Goal: Information Seeking & Learning: Learn about a topic

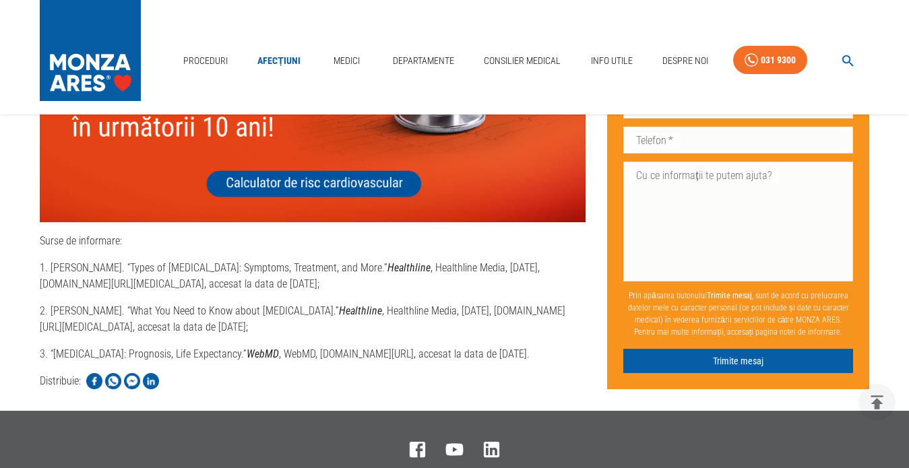
scroll to position [5255, 0]
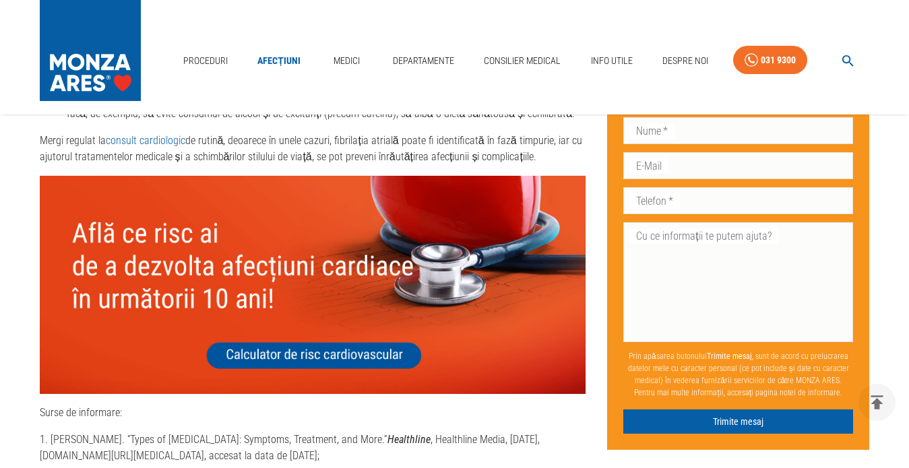
click at [275, 350] on img at bounding box center [313, 285] width 546 height 218
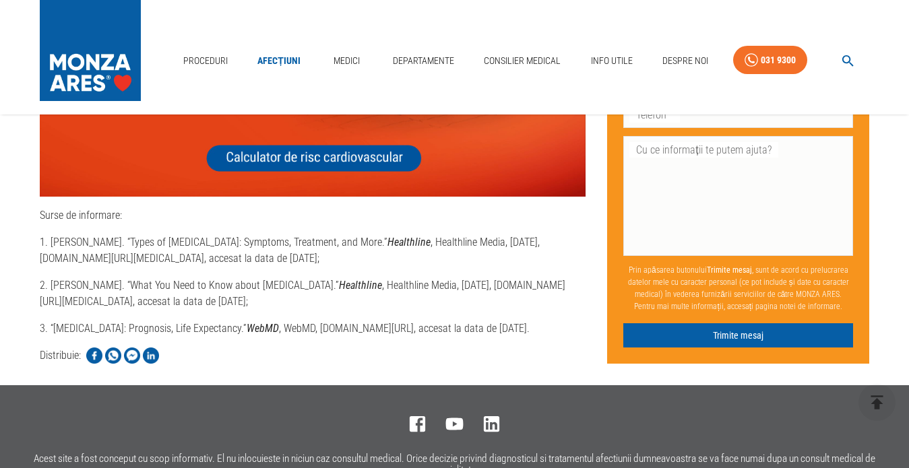
scroll to position [5457, 0]
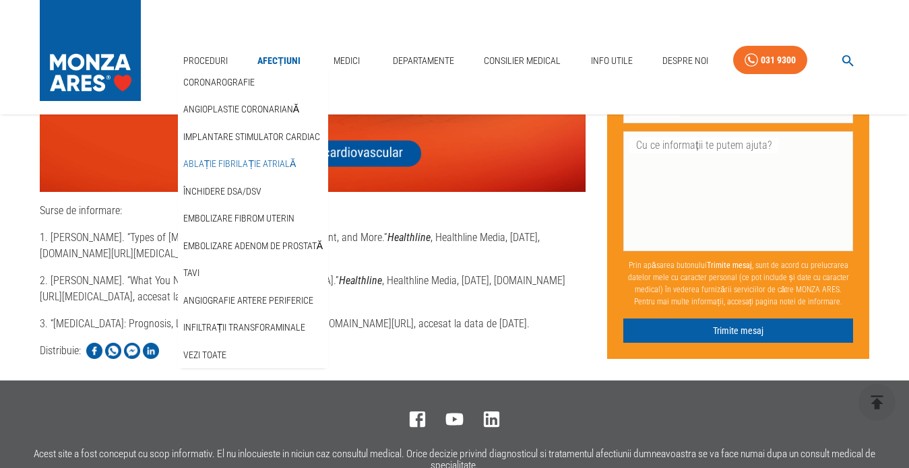
click at [210, 153] on link "Ablație fibrilație atrială" at bounding box center [240, 164] width 118 height 22
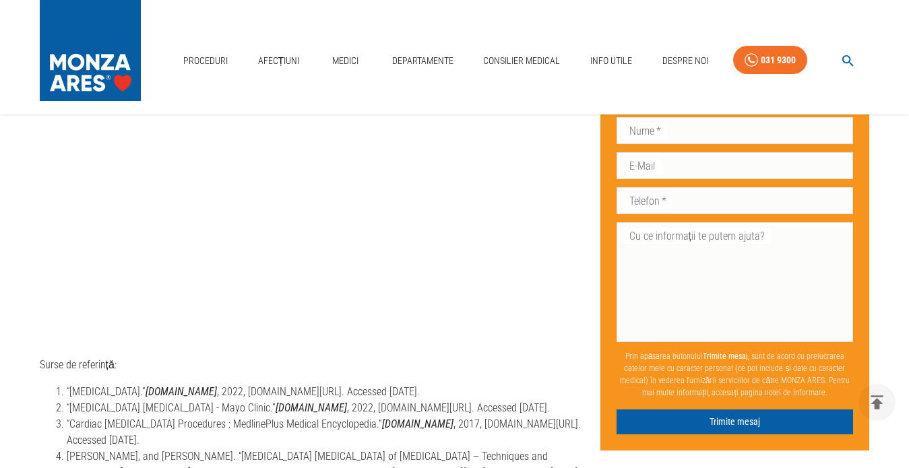
scroll to position [4244, 0]
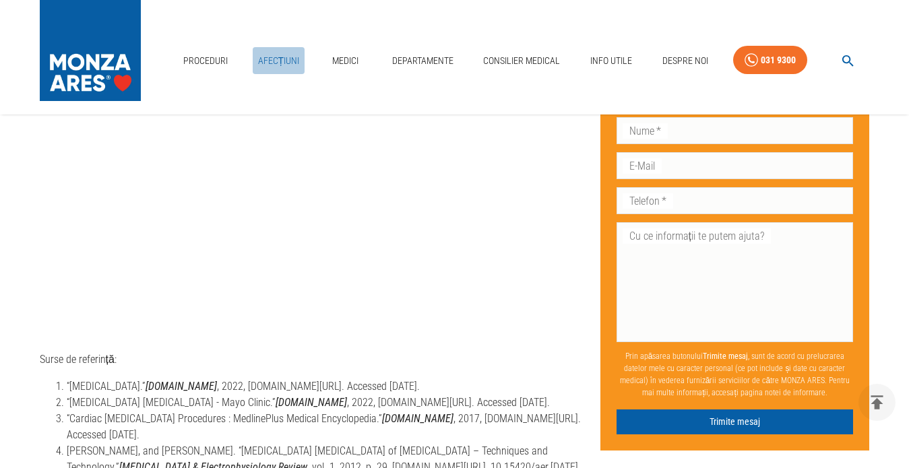
click at [272, 47] on link "Afecțiuni" at bounding box center [279, 61] width 53 height 28
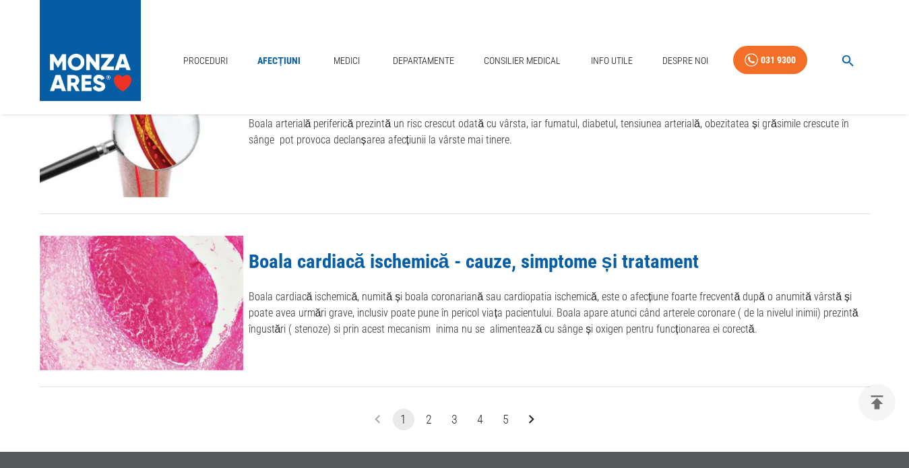
scroll to position [1550, 0]
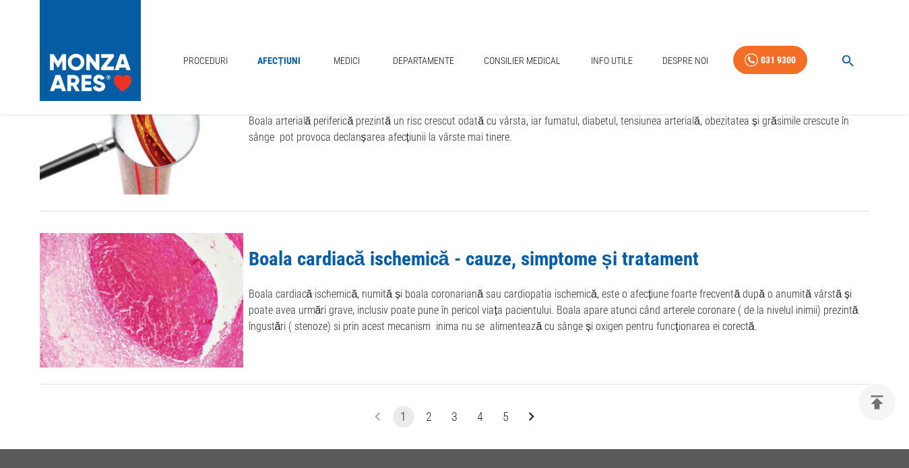
click at [406, 258] on link "Boala cardiacă ischemică - cauze, simptome și tratament" at bounding box center [474, 258] width 450 height 23
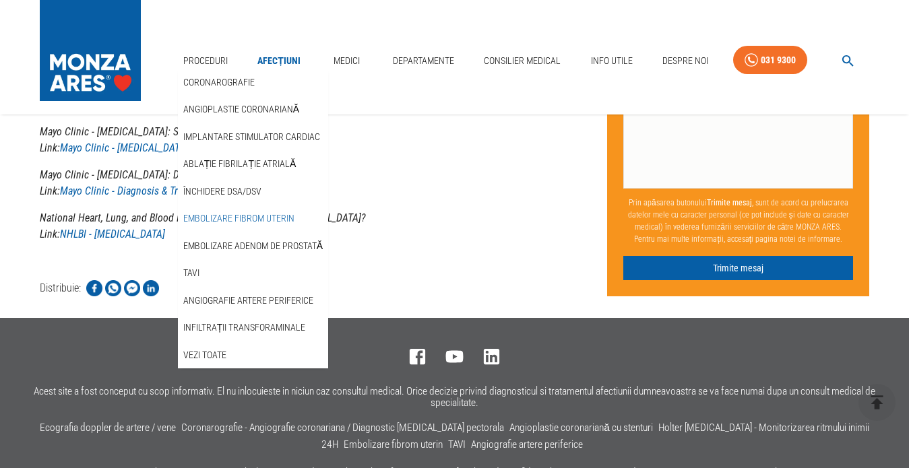
scroll to position [3234, 0]
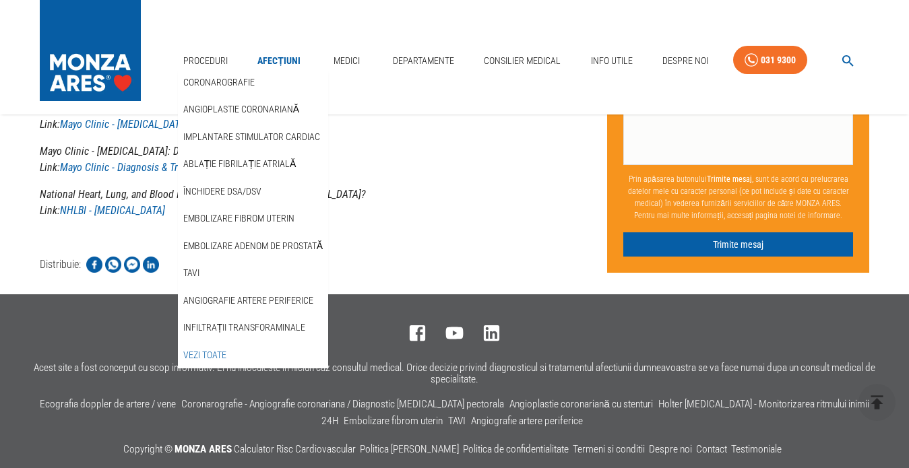
click at [214, 344] on link "Vezi Toate" at bounding box center [205, 355] width 49 height 22
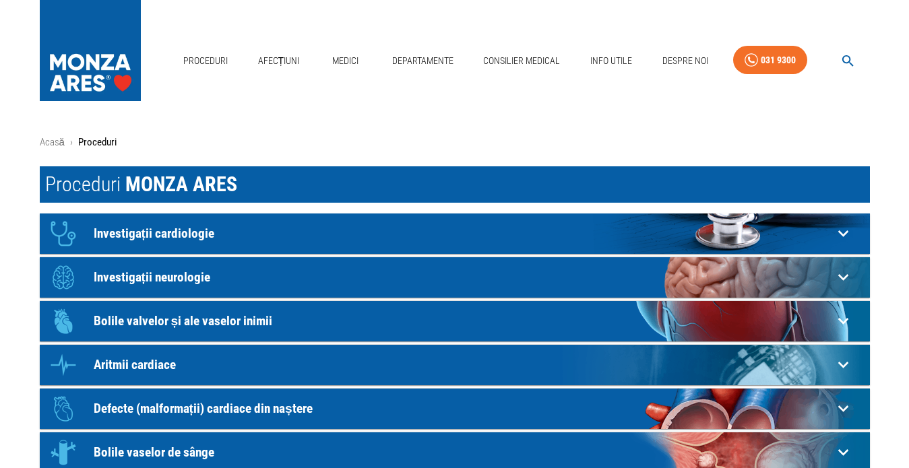
click at [841, 358] on icon at bounding box center [843, 364] width 21 height 21
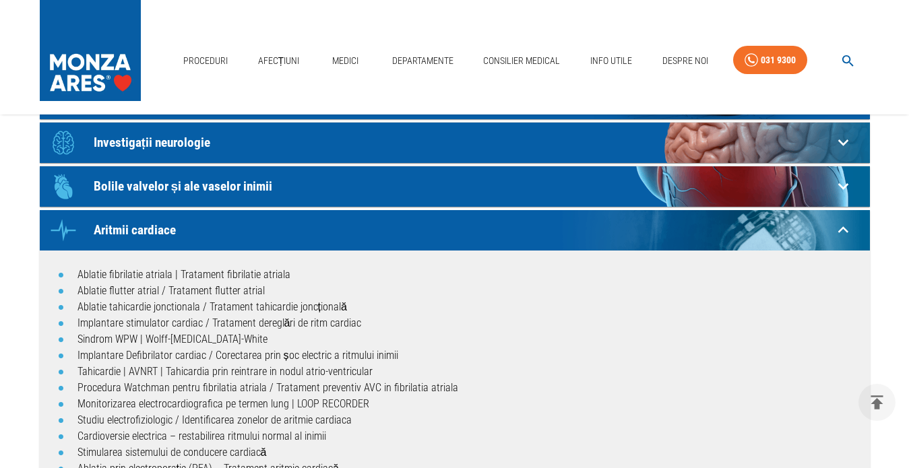
scroll to position [202, 0]
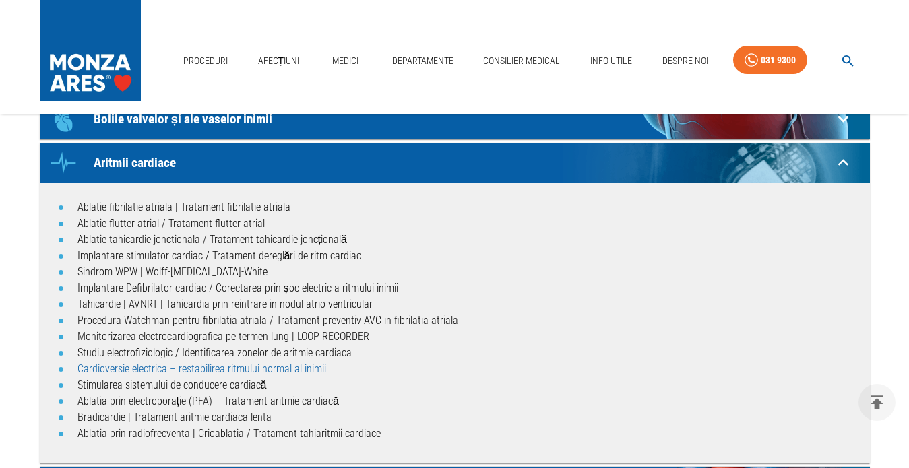
click at [114, 365] on link "Cardioversie electrica – restabilirea ritmului normal al inimii" at bounding box center [201, 368] width 249 height 13
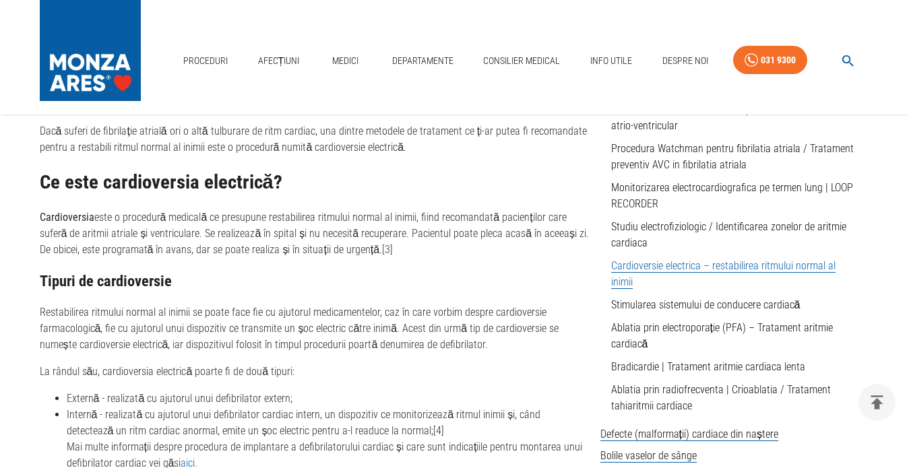
scroll to position [606, 0]
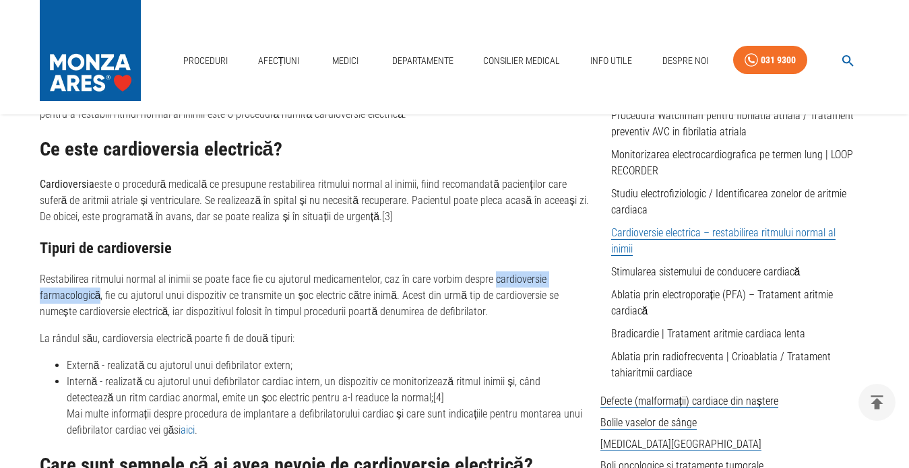
drag, startPoint x: 496, startPoint y: 280, endPoint x: 99, endPoint y: 293, distance: 397.0
click at [99, 293] on p "Restabilirea ritmului normal al inimii se poate face fie cu ajutorul medicament…" at bounding box center [315, 296] width 550 height 49
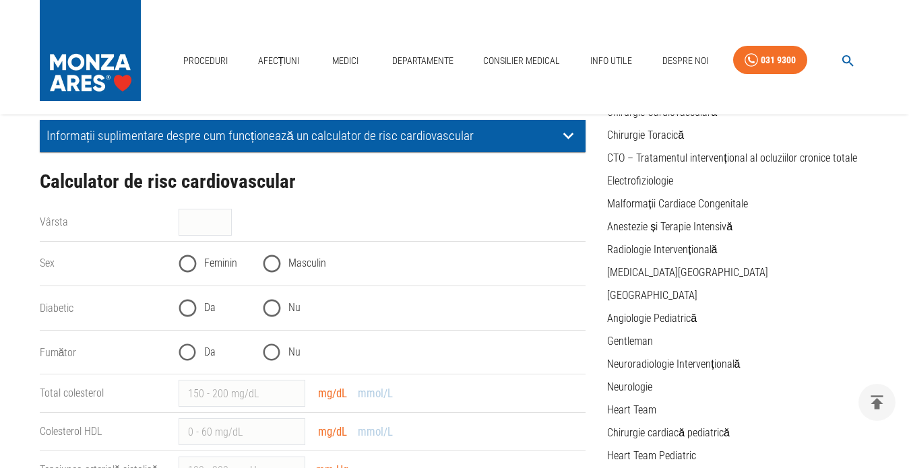
scroll to position [202, 0]
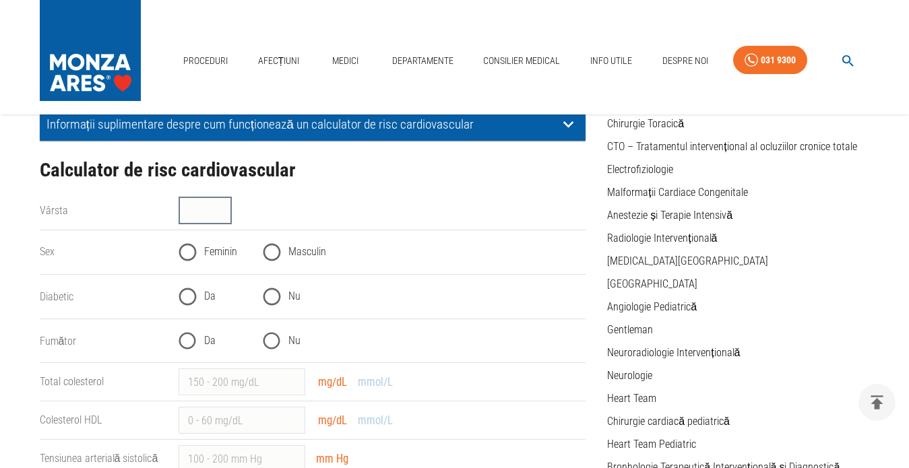
click at [197, 208] on input "Vârsta" at bounding box center [205, 210] width 53 height 27
type input "52"
click at [191, 251] on input "Feminin" at bounding box center [187, 252] width 33 height 33
radio input "true"
click at [267, 296] on input "Nu" at bounding box center [271, 296] width 33 height 33
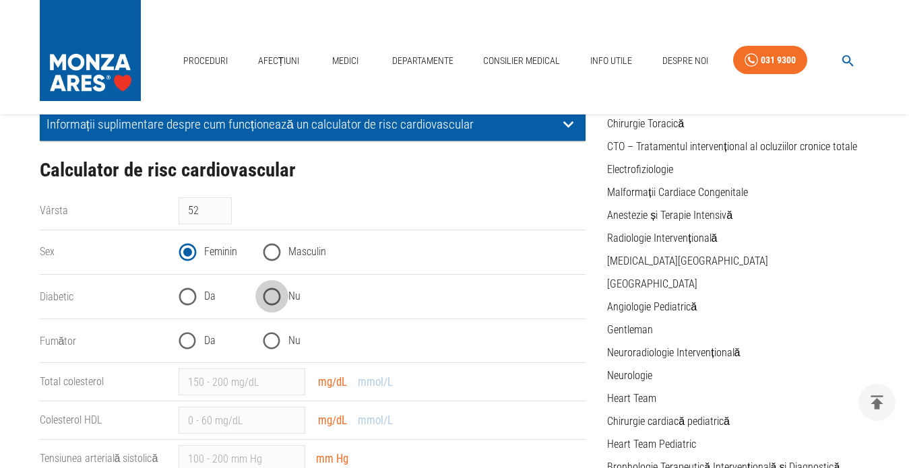
radio input "true"
click at [269, 342] on input "Nu" at bounding box center [271, 341] width 33 height 33
radio input "true"
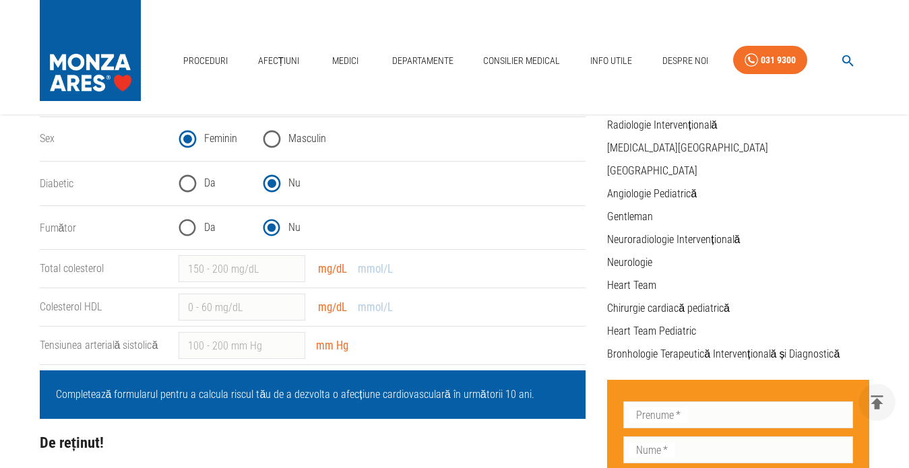
scroll to position [337, 0]
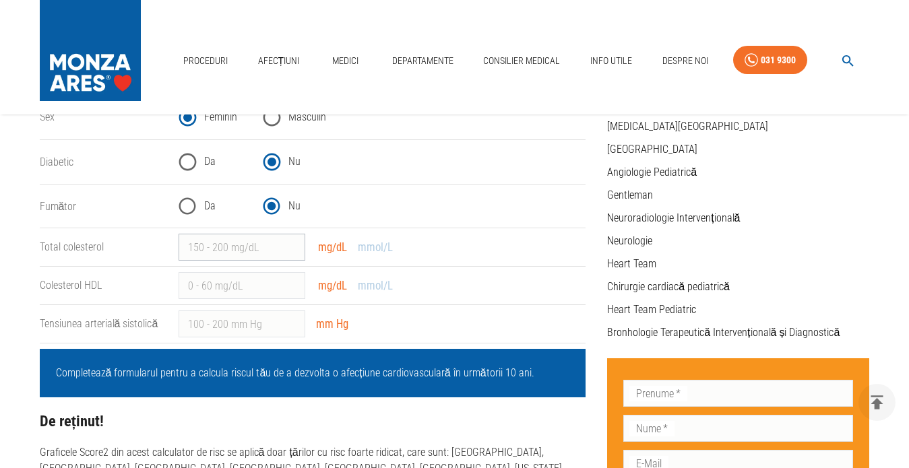
type input "1"
click at [305, 247] on input "1" at bounding box center [242, 247] width 127 height 27
click at [445, 300] on div "​ mm Hg" at bounding box center [377, 319] width 418 height 38
click at [224, 241] on input "1" at bounding box center [242, 247] width 127 height 27
type input "249"
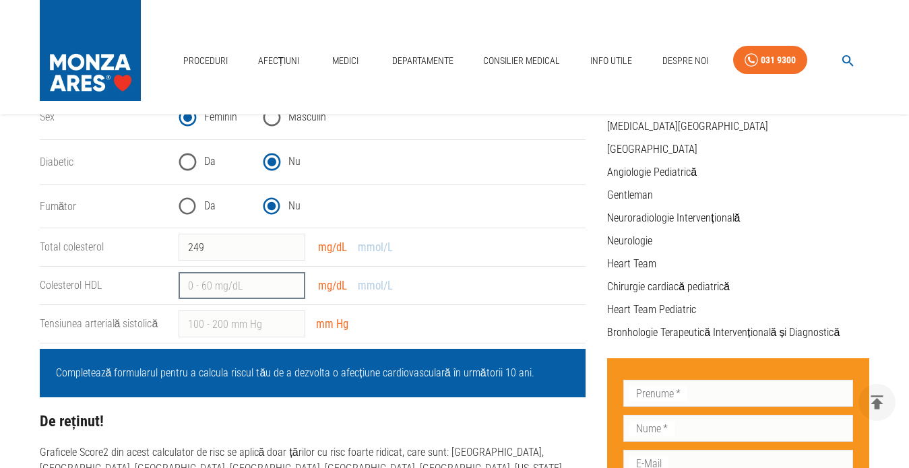
click at [257, 289] on input "Colesterol HDL" at bounding box center [242, 285] width 127 height 27
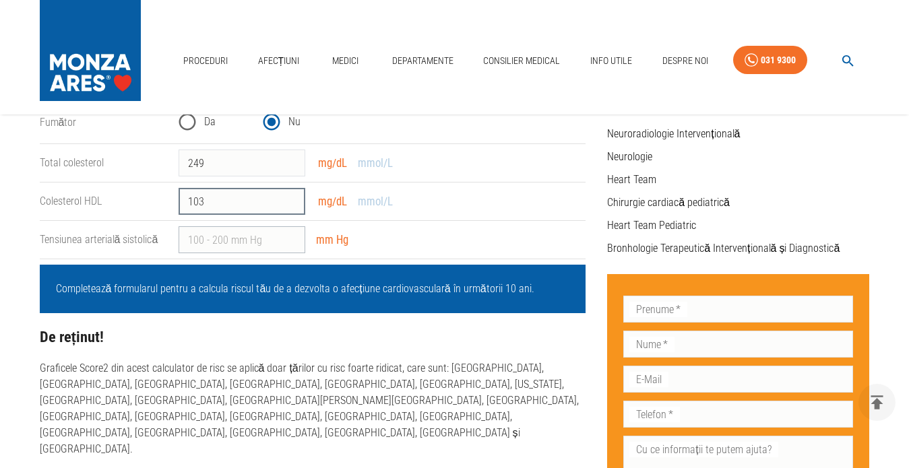
scroll to position [404, 0]
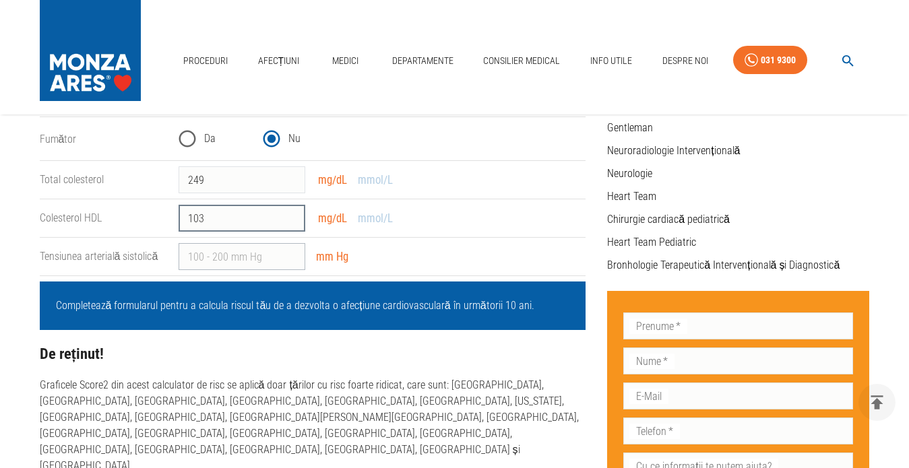
type input "103"
click at [229, 257] on input "Tensiunea arterială sistolică" at bounding box center [242, 256] width 127 height 27
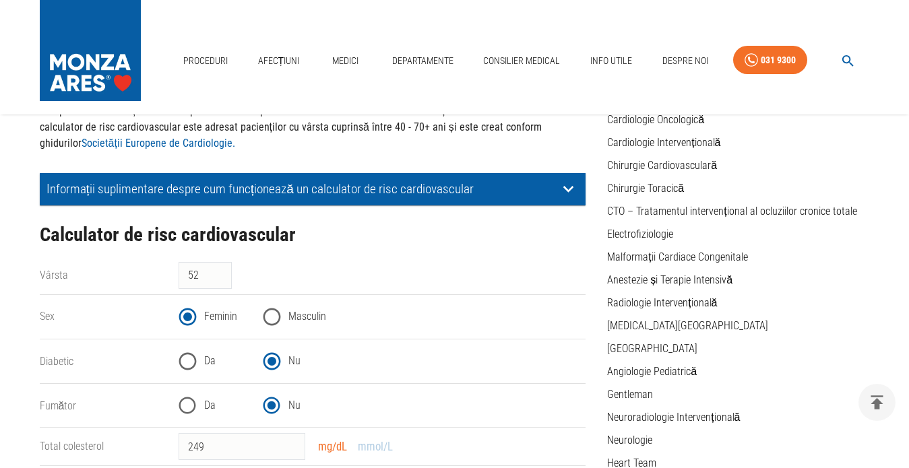
scroll to position [135, 0]
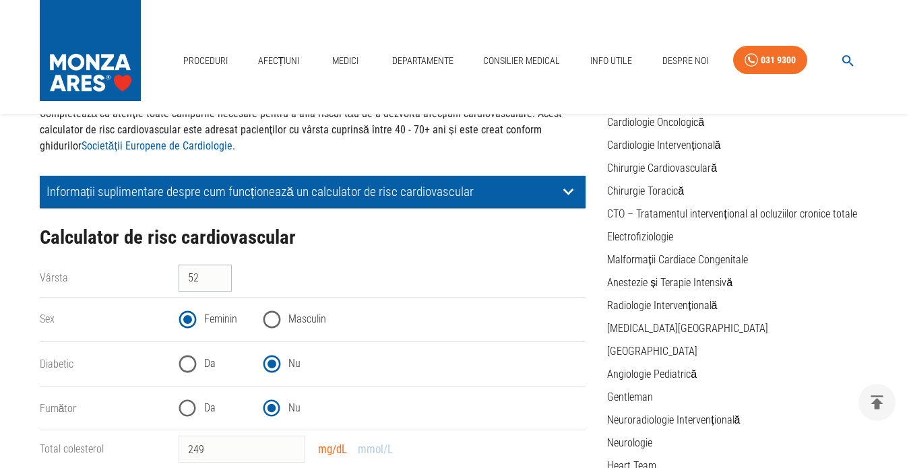
type input "100"
drag, startPoint x: 201, startPoint y: 274, endPoint x: 170, endPoint y: 275, distance: 31.0
click at [170, 275] on div "52 ​" at bounding box center [377, 273] width 418 height 38
type input "63"
click at [271, 317] on input "Masculin" at bounding box center [271, 319] width 33 height 33
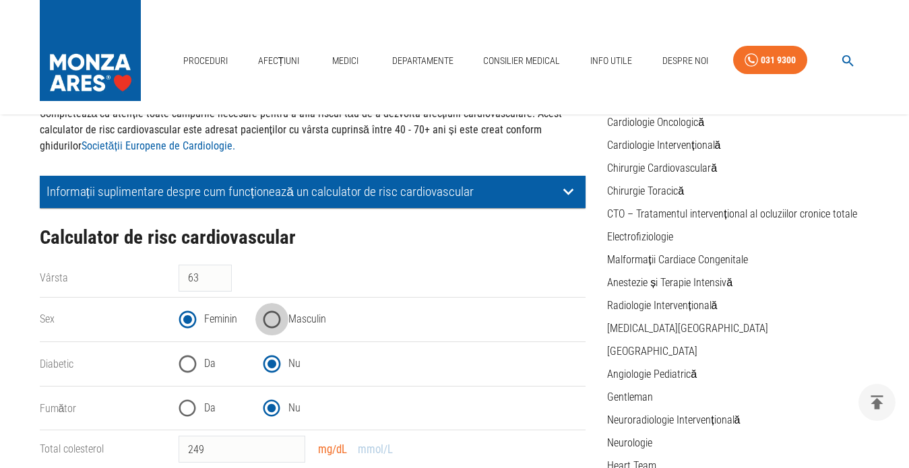
radio input "true"
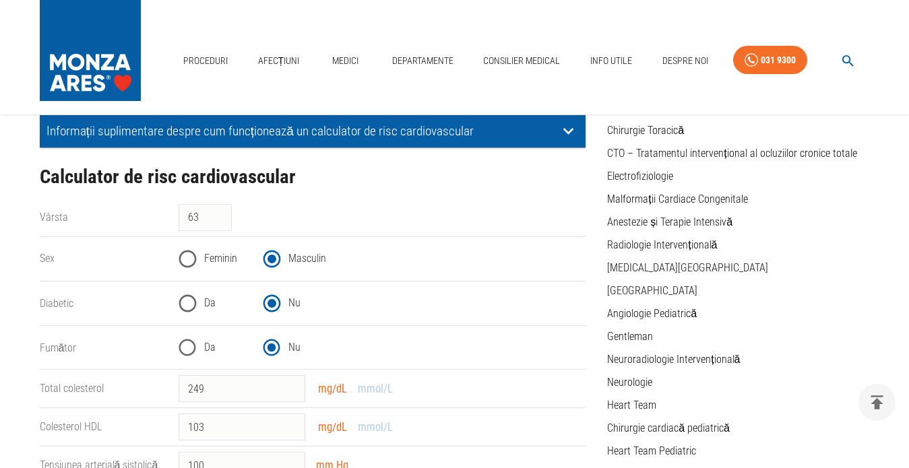
scroll to position [269, 0]
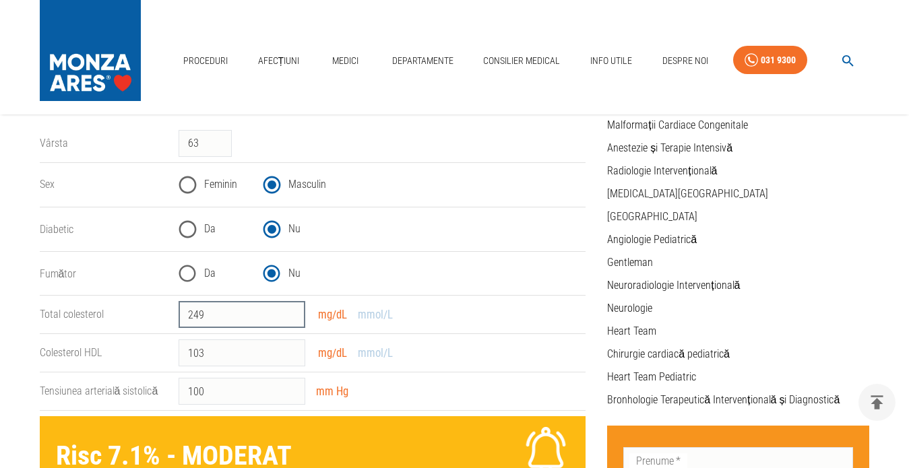
drag, startPoint x: 221, startPoint y: 315, endPoint x: 208, endPoint y: 309, distance: 14.2
click at [208, 309] on input "249" at bounding box center [242, 314] width 127 height 27
type input "2"
type input "124"
click at [225, 353] on input "103" at bounding box center [242, 353] width 127 height 27
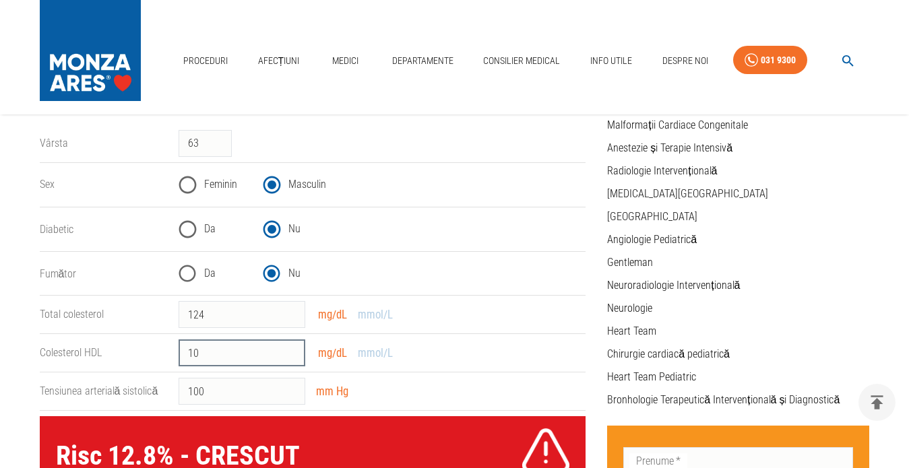
type input "1"
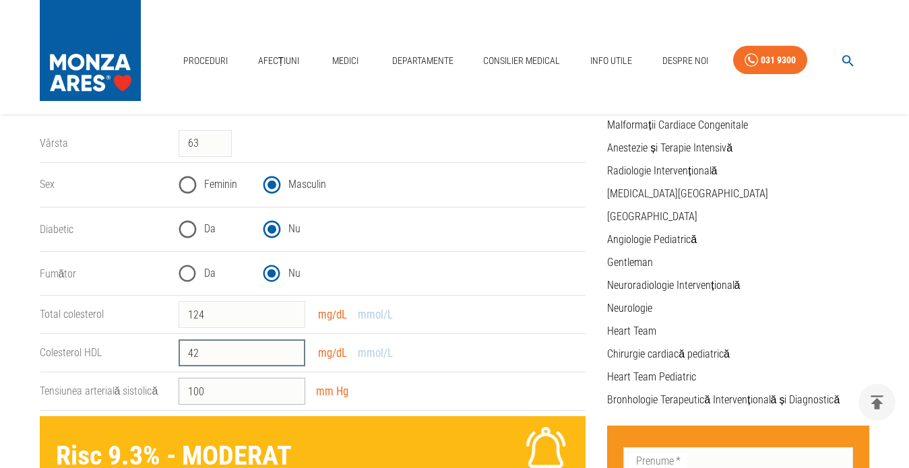
type input "42"
click at [229, 396] on input "100" at bounding box center [242, 391] width 127 height 27
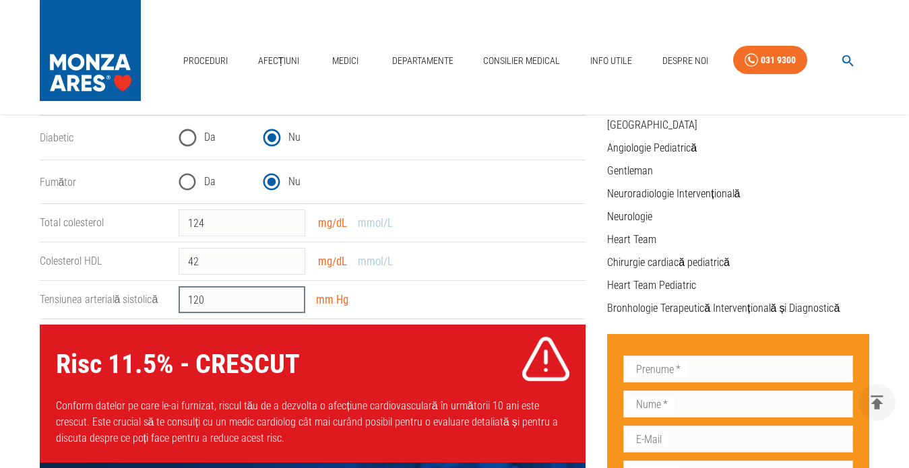
scroll to position [404, 0]
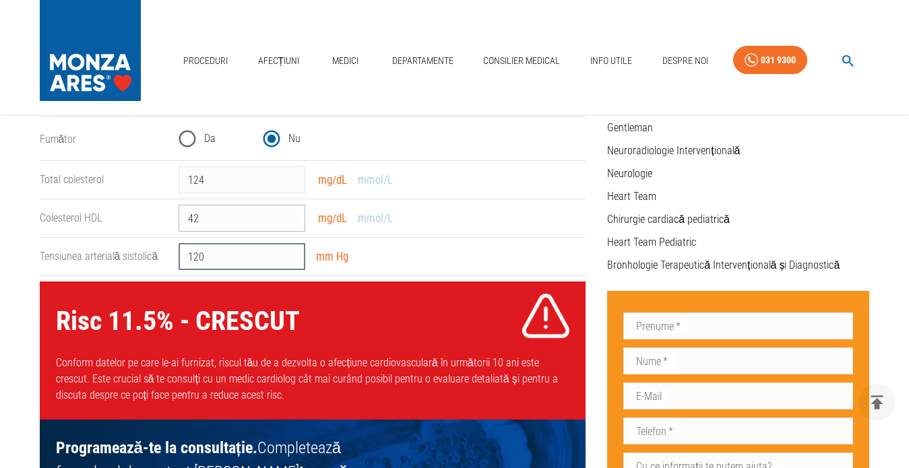
type input "120"
click at [203, 216] on input "42" at bounding box center [242, 218] width 127 height 27
type input "4"
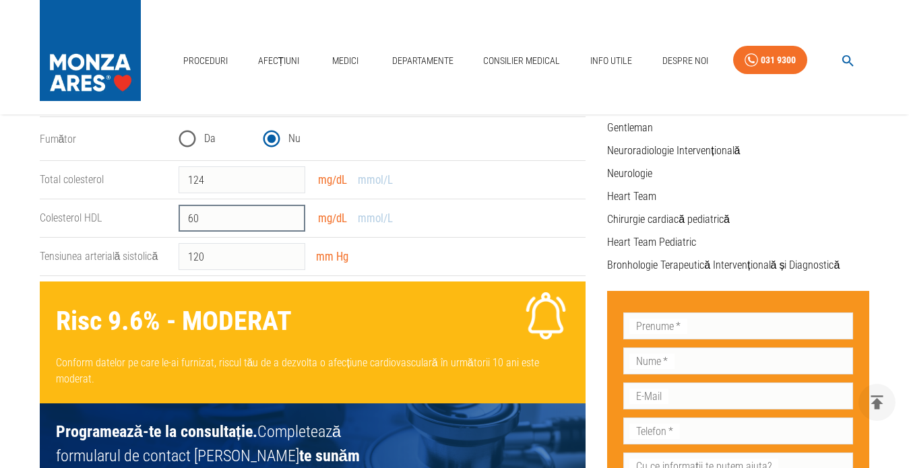
type input "6"
type input "8"
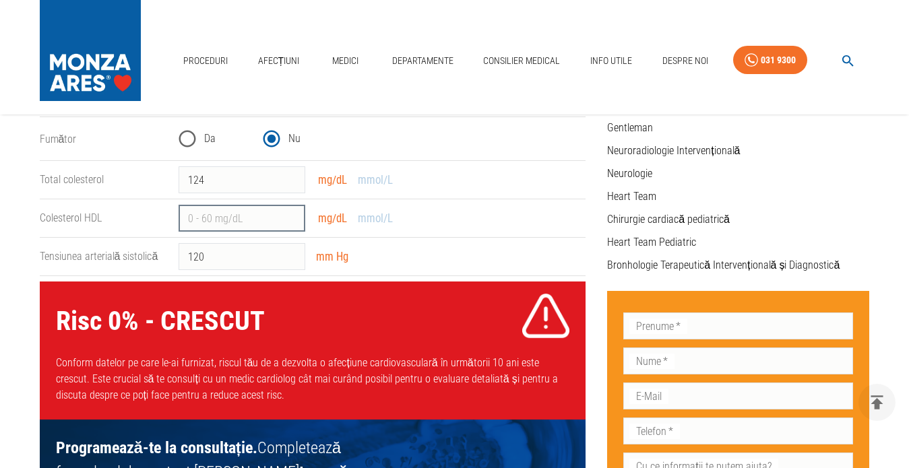
type input "2"
type input "42"
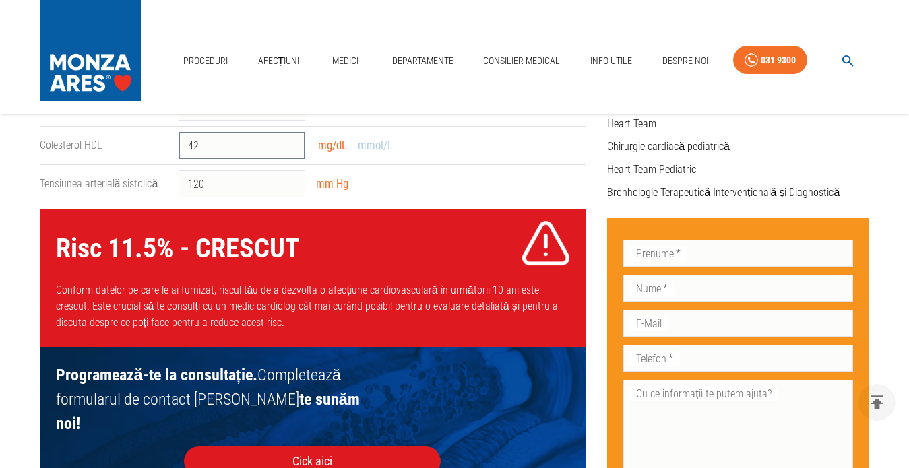
scroll to position [337, 0]
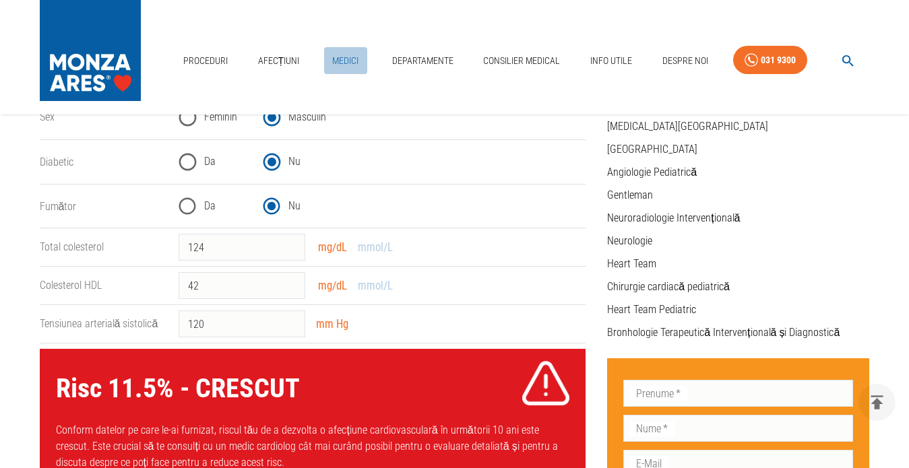
click at [346, 47] on link "Medici" at bounding box center [345, 61] width 43 height 28
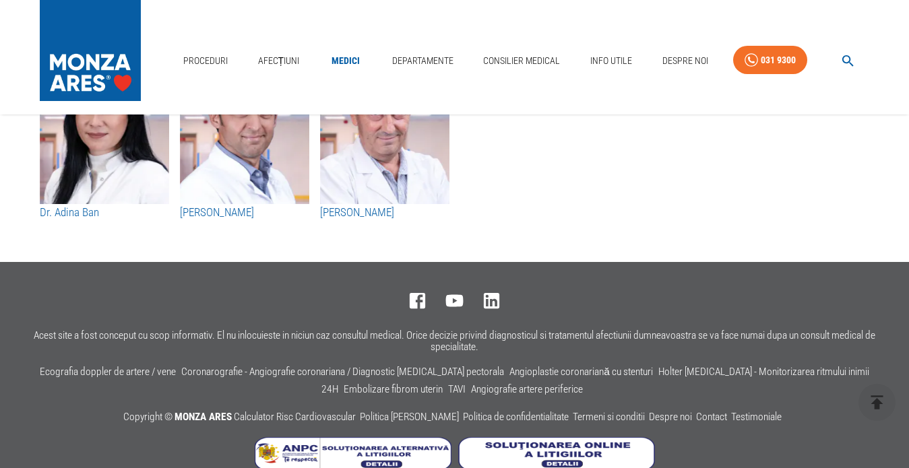
scroll to position [7149, 0]
